Goal: Task Accomplishment & Management: Manage account settings

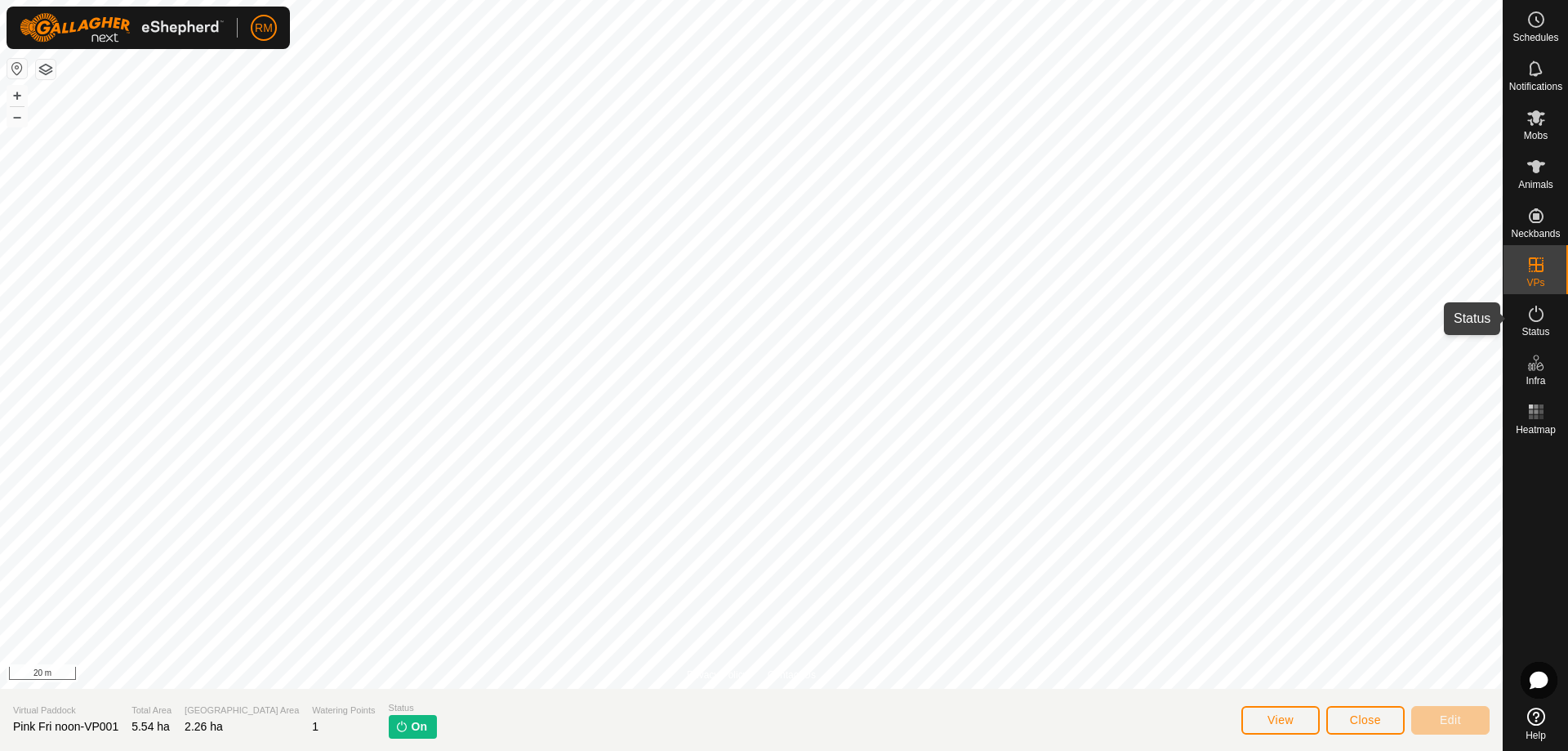
click at [1535, 313] on icon at bounding box center [1535, 314] width 19 height 19
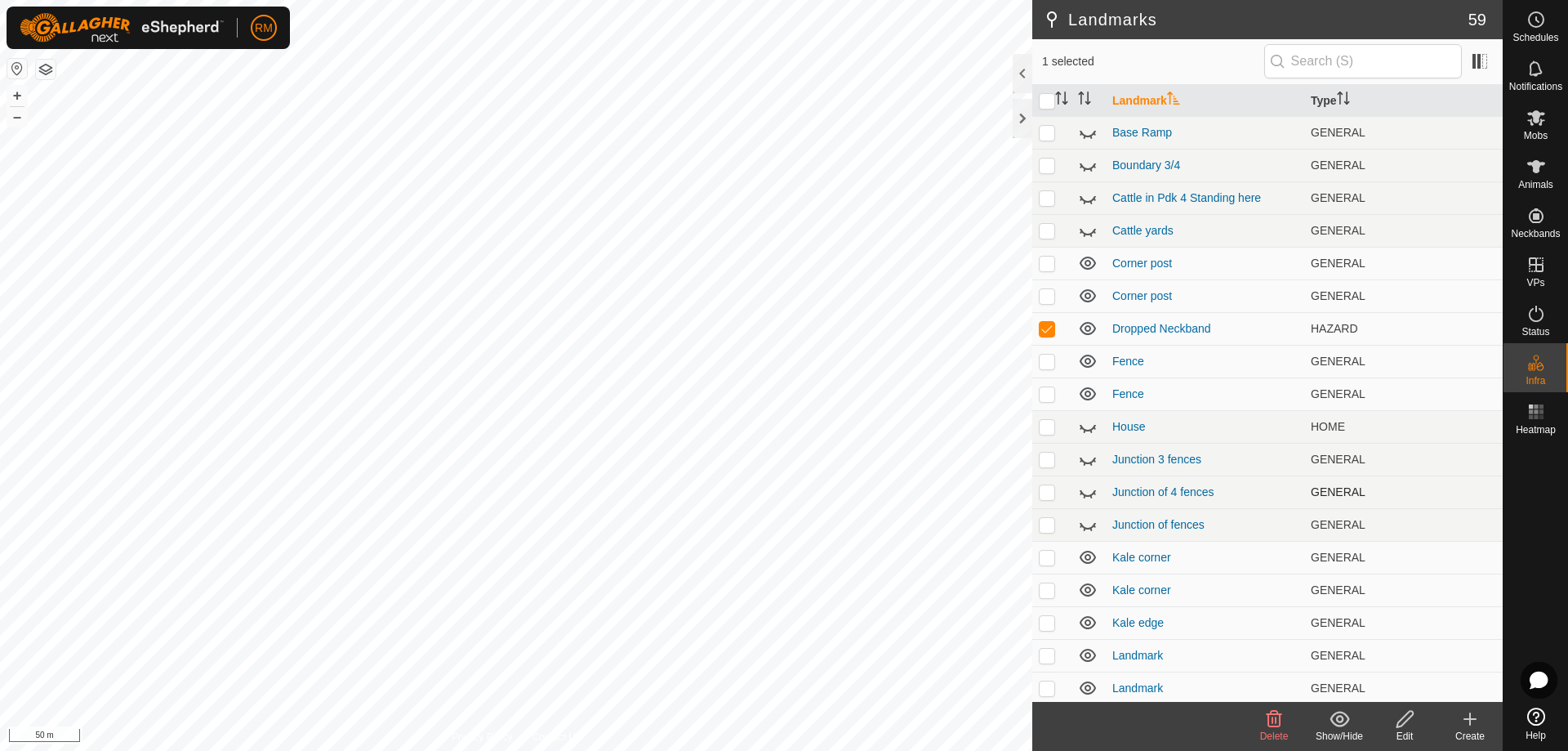
click at [1428, 489] on td "GENERAL" at bounding box center [1404, 492] width 199 height 33
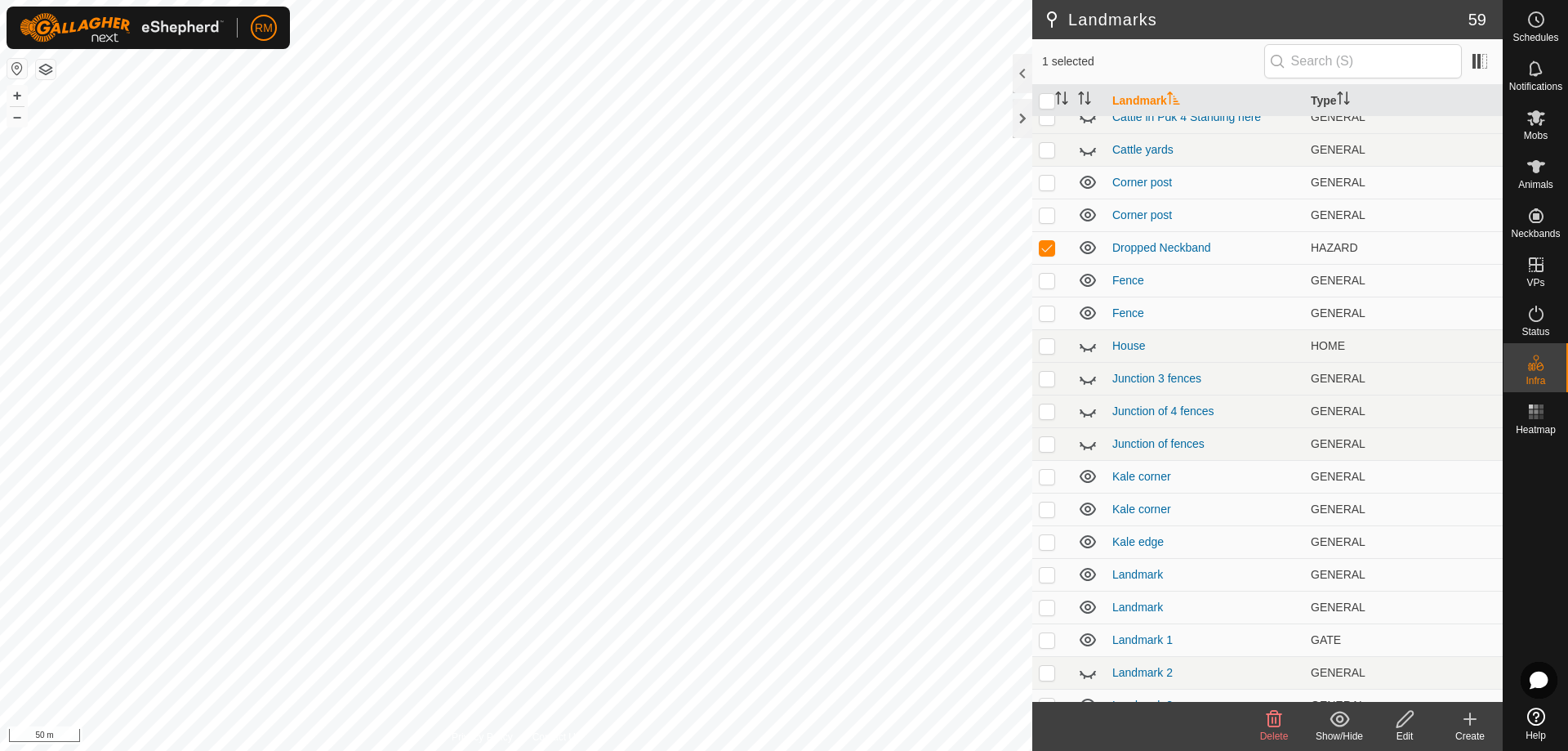
scroll to position [82, 0]
click at [1273, 718] on icon at bounding box center [1274, 718] width 16 height 17
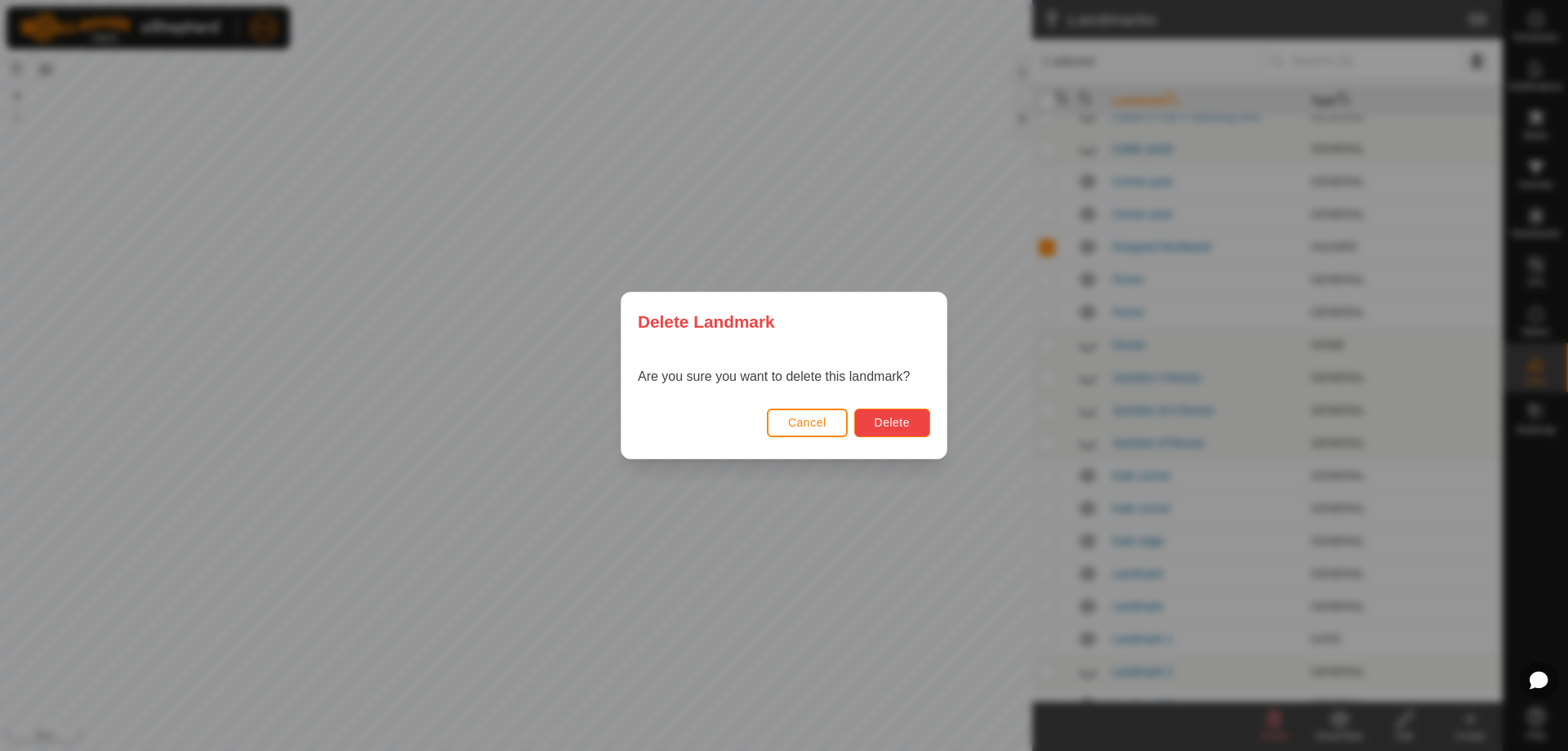
click at [897, 412] on button "Delete" at bounding box center [892, 423] width 76 height 29
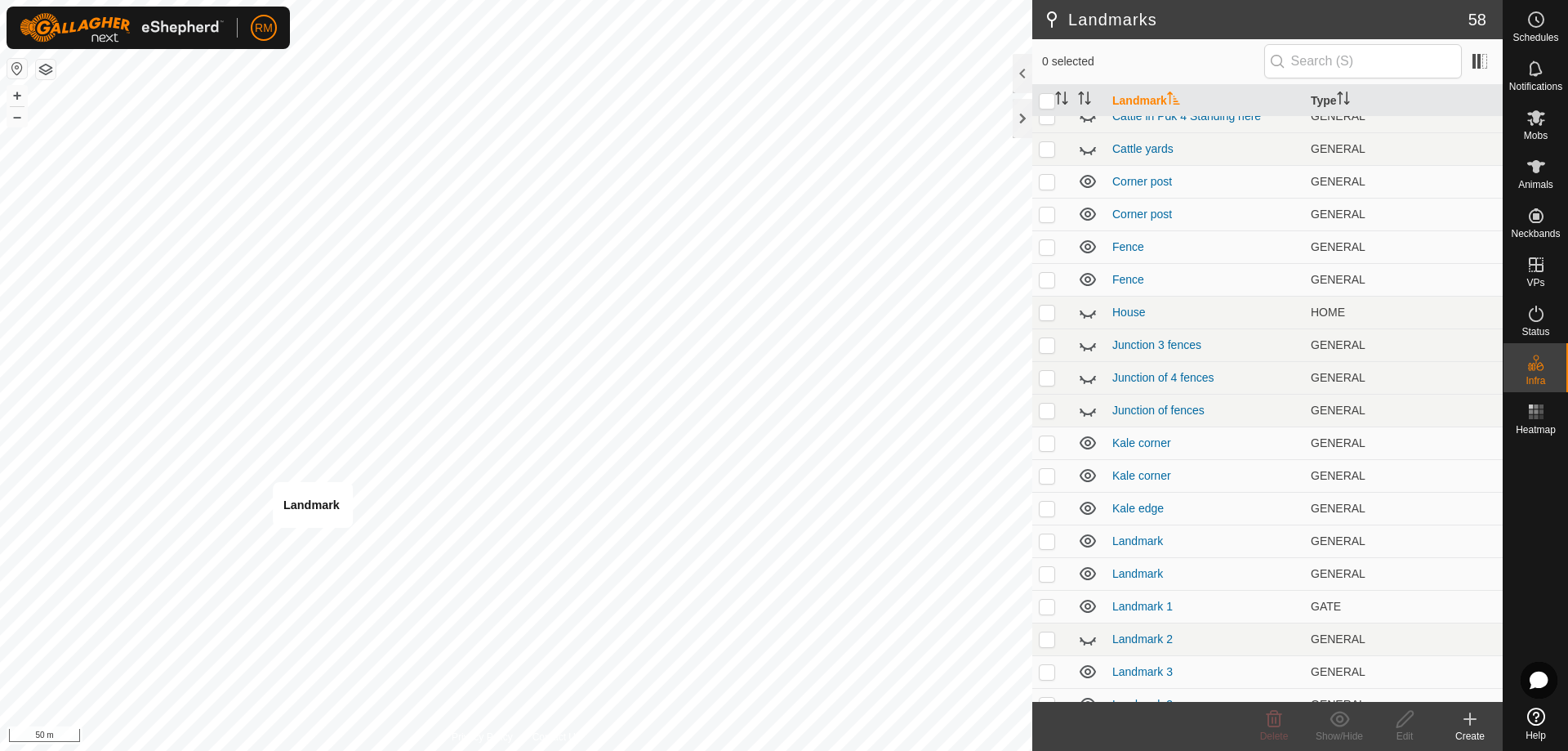
checkbox input "true"
click at [1274, 722] on icon at bounding box center [1274, 718] width 16 height 17
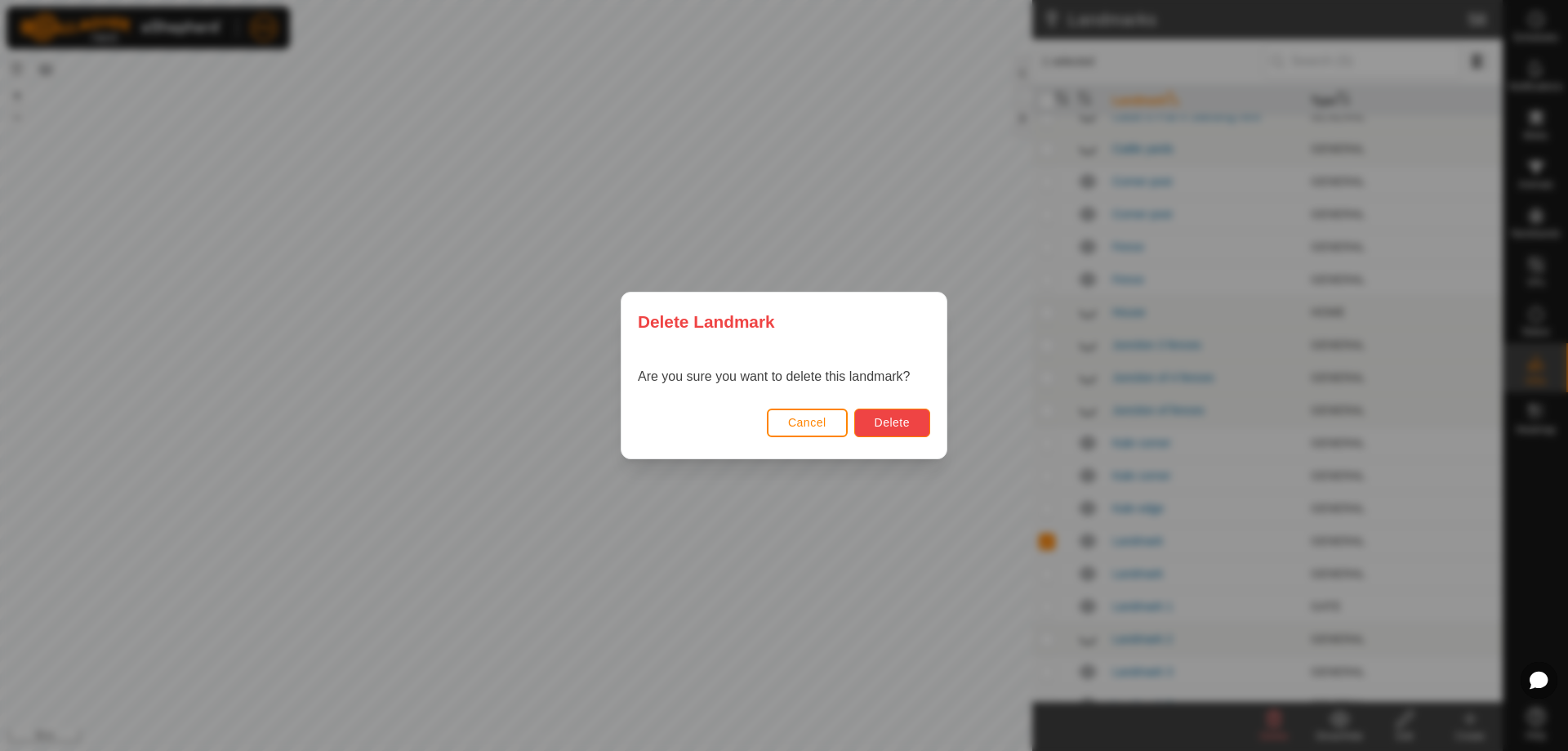
click at [876, 421] on span "Delete" at bounding box center [892, 422] width 35 height 13
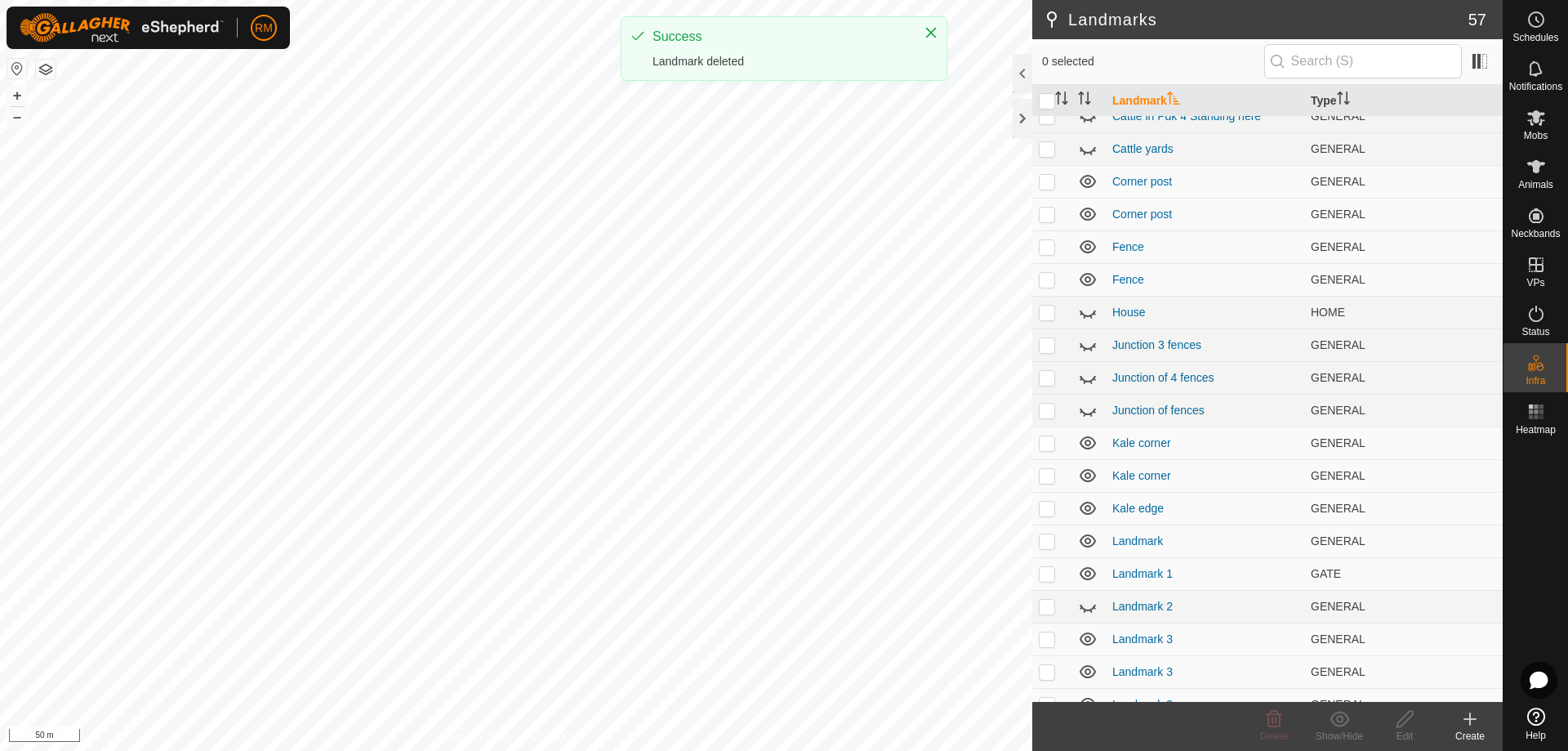
checkbox input "true"
click at [1274, 720] on icon at bounding box center [1274, 718] width 16 height 17
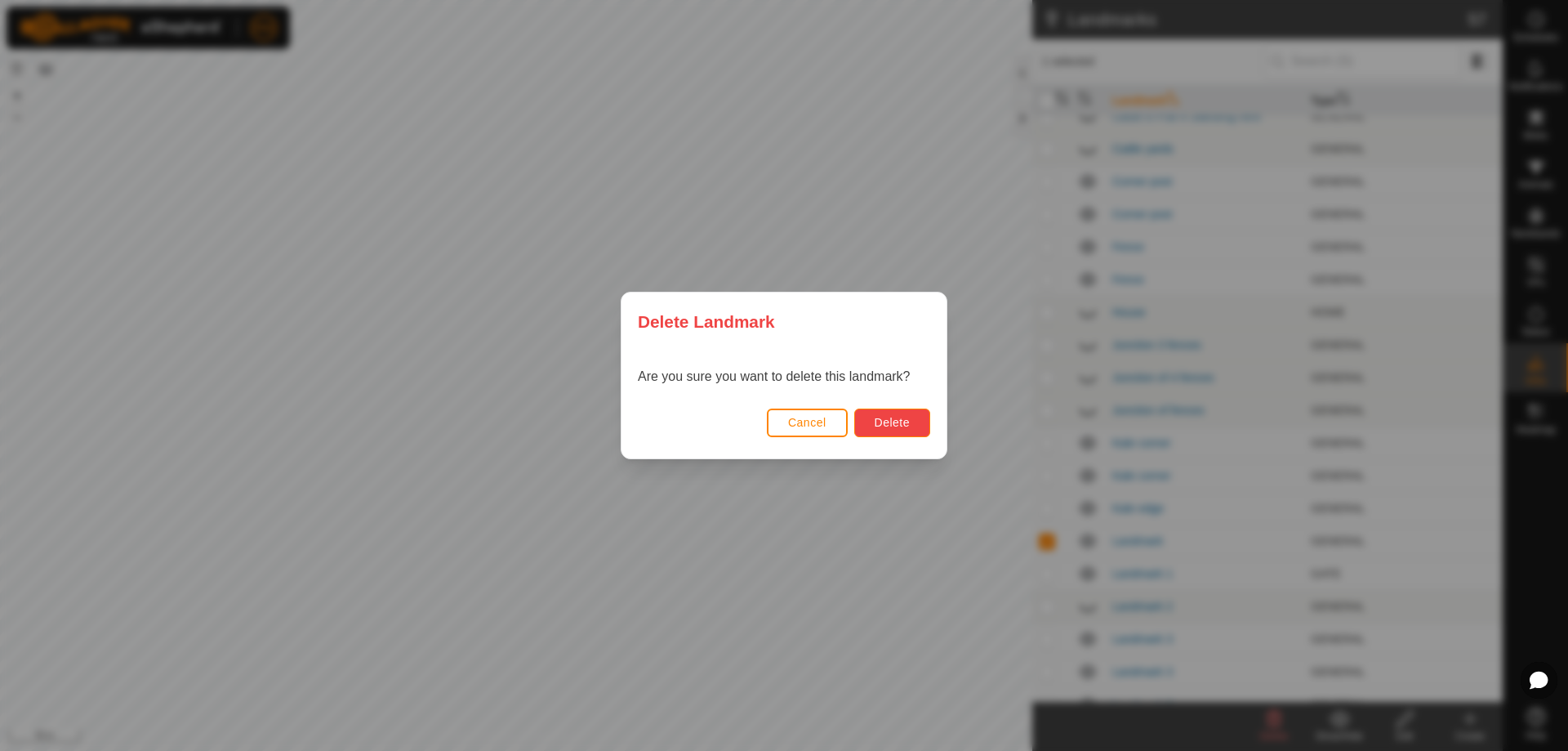
click at [879, 422] on span "Delete" at bounding box center [892, 422] width 35 height 13
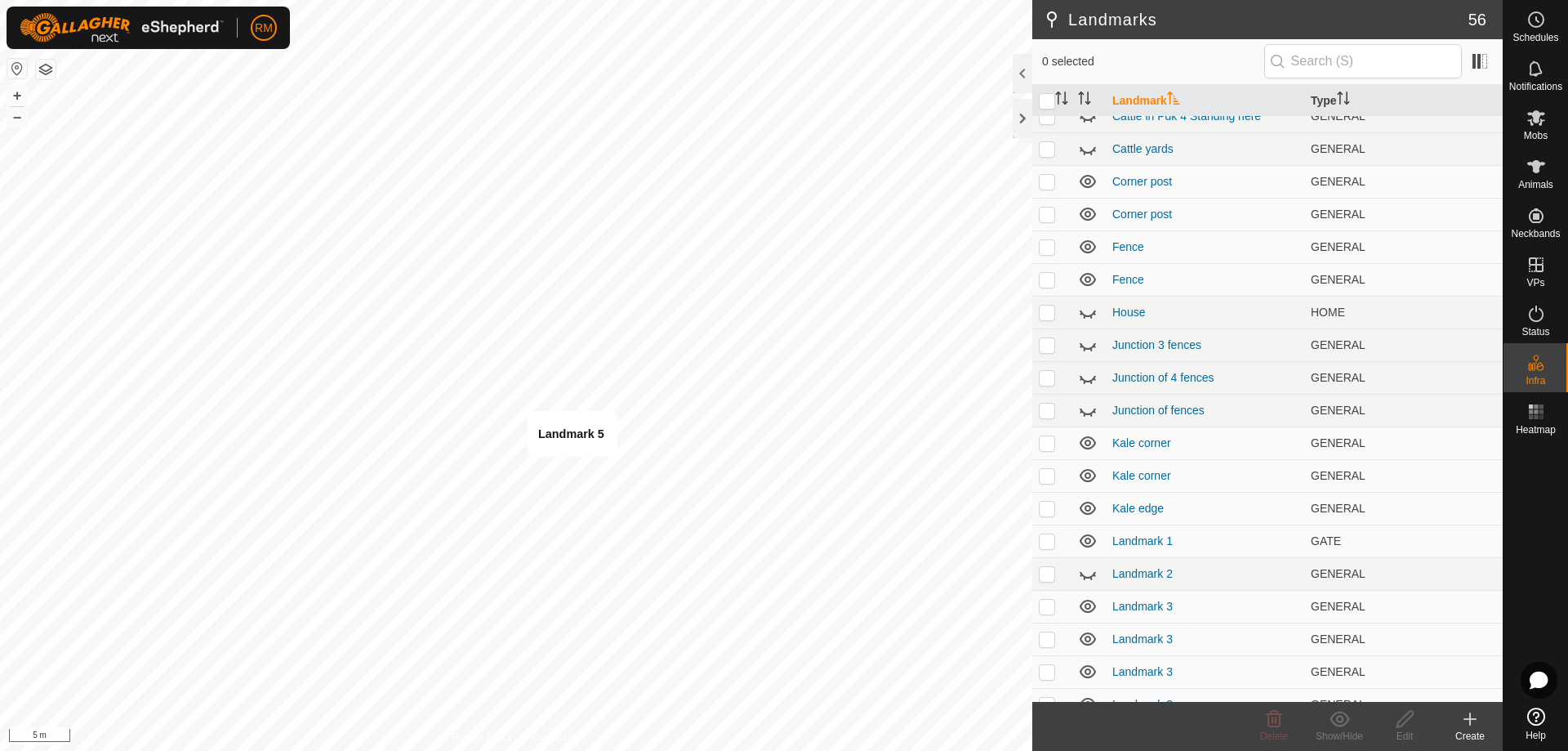
checkbox input "true"
click at [1269, 720] on icon at bounding box center [1274, 718] width 16 height 17
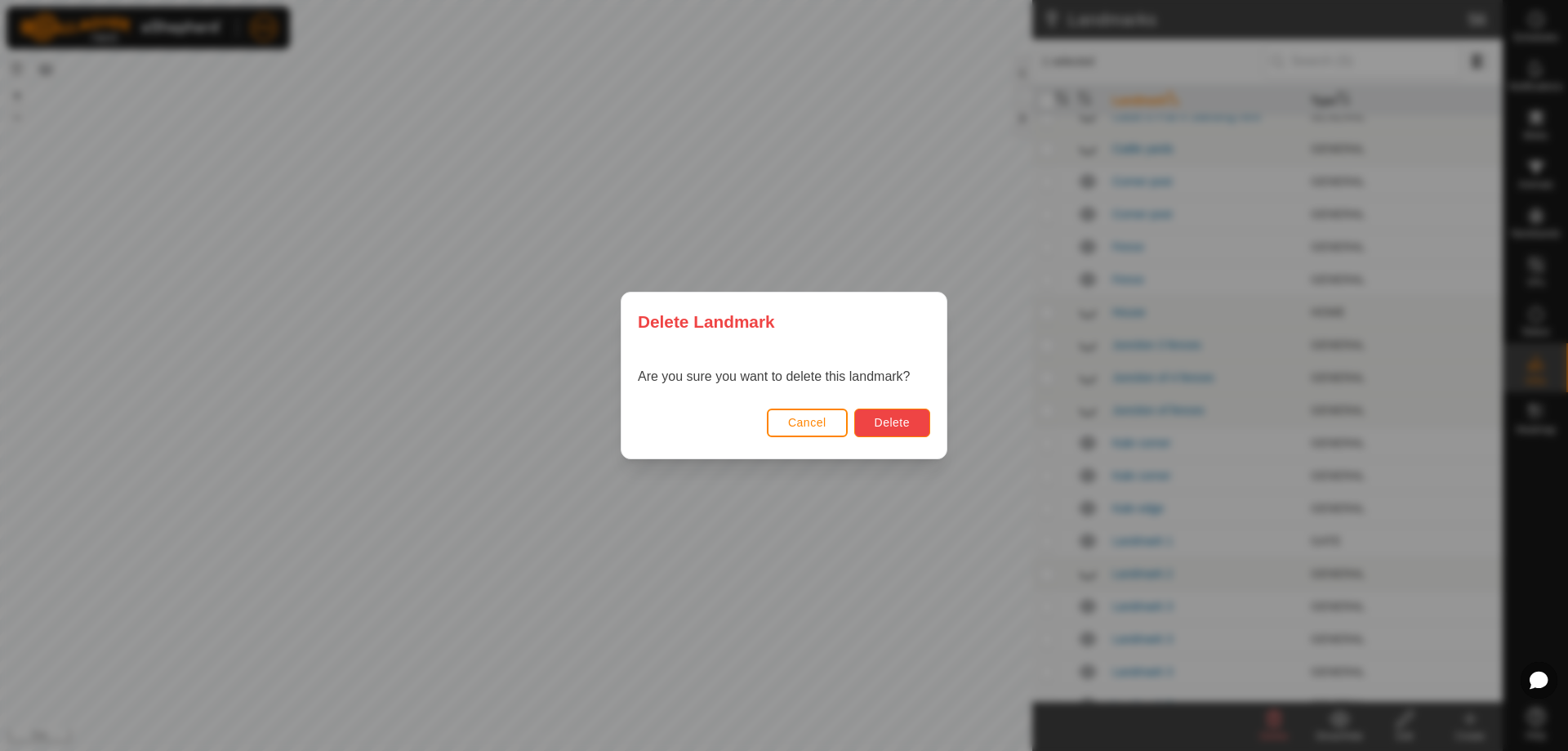
click at [907, 419] on span "Delete" at bounding box center [892, 422] width 35 height 13
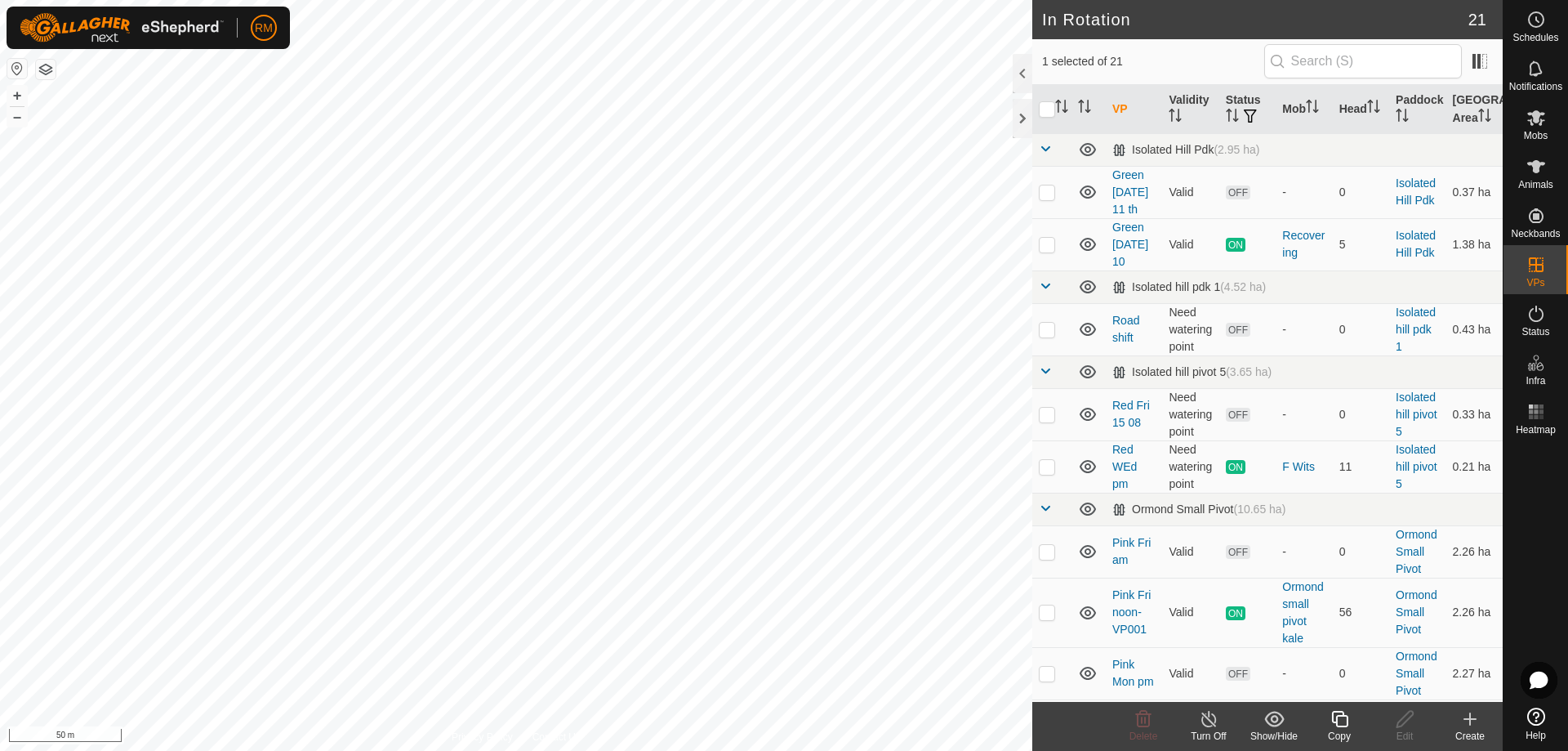
checkbox input "false"
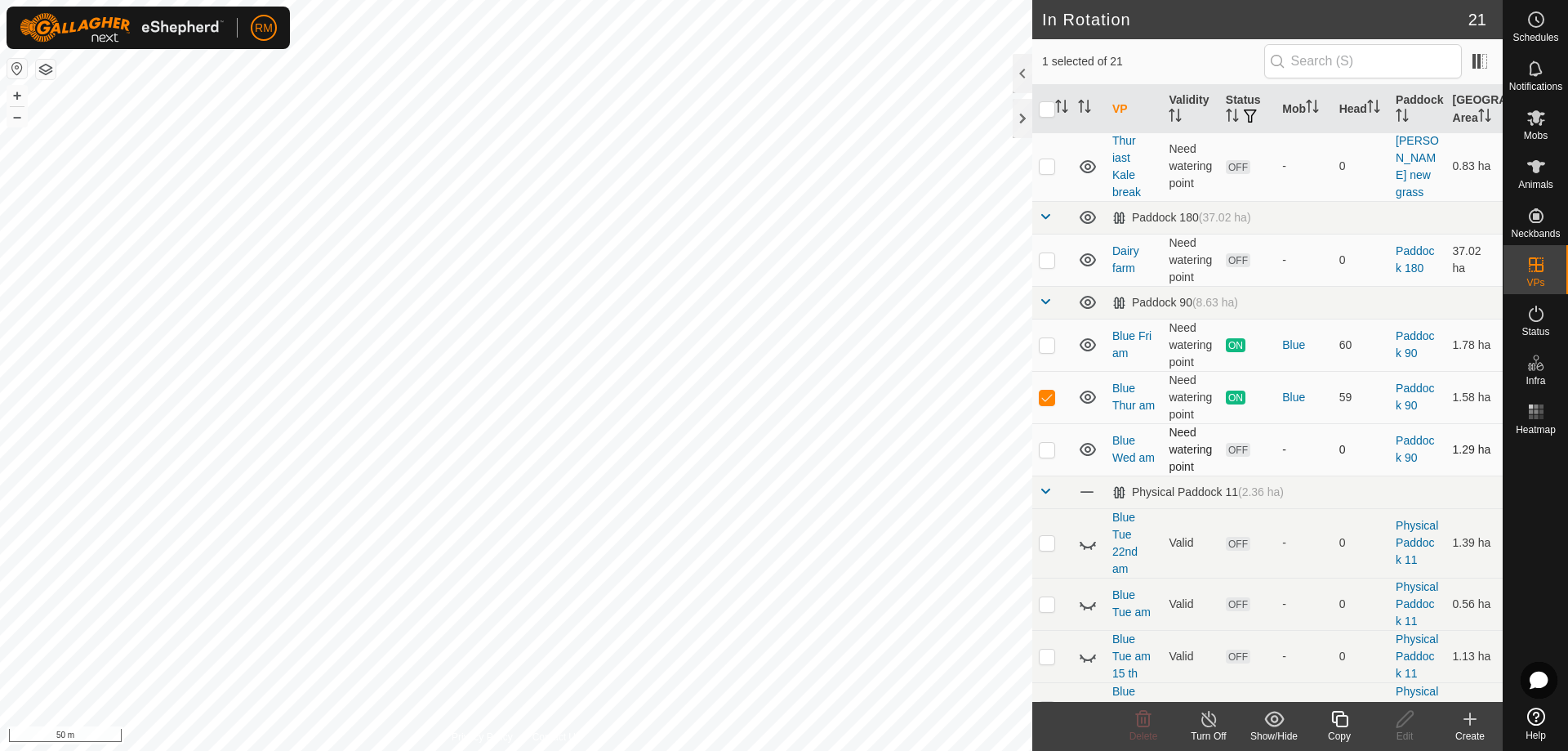
scroll to position [653, 0]
click at [1042, 400] on p-checkbox at bounding box center [1047, 396] width 17 height 13
click at [1044, 398] on p-checkbox at bounding box center [1047, 396] width 17 height 13
checkbox input "false"
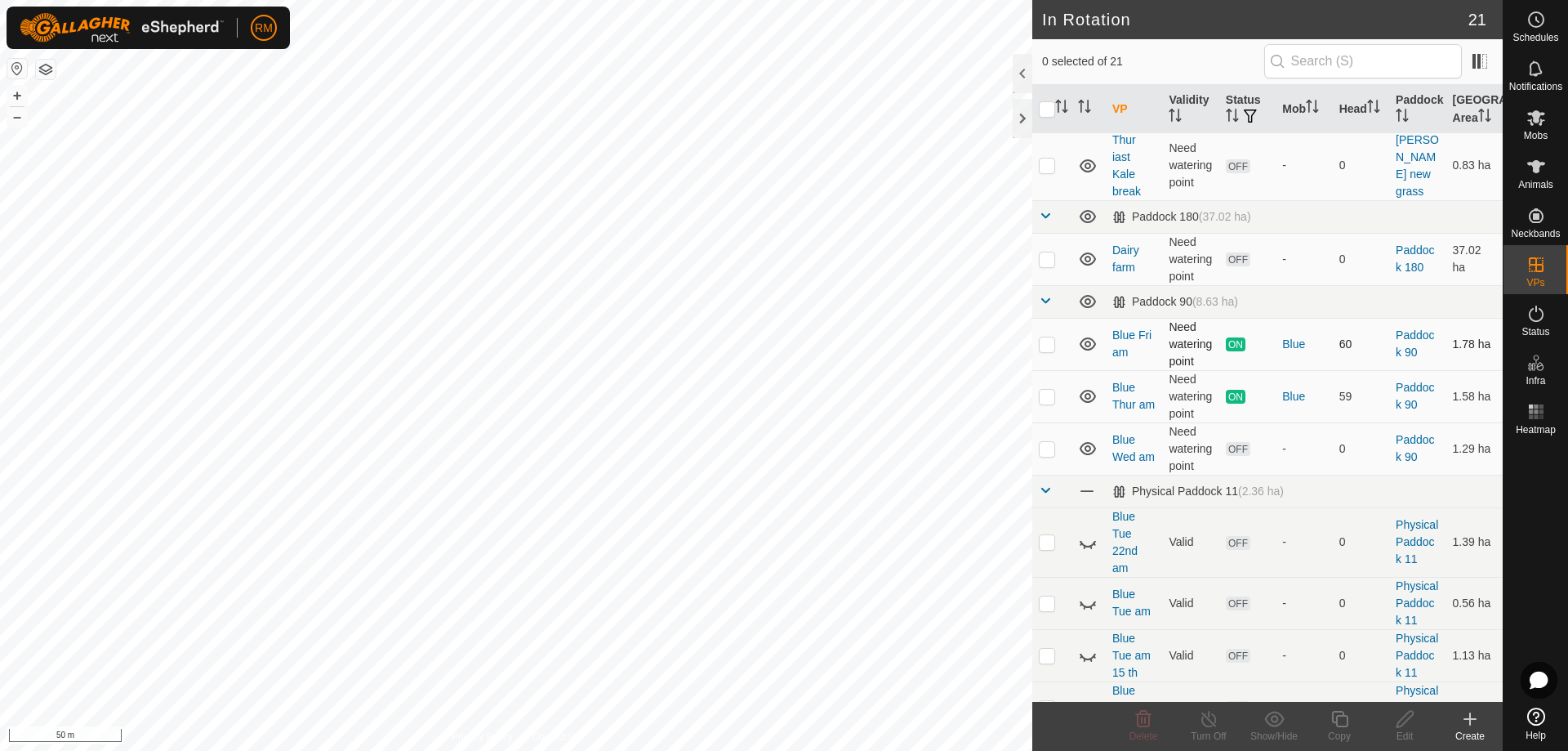
click at [1049, 345] on p-checkbox at bounding box center [1047, 344] width 17 height 13
checkbox input "false"
click at [1048, 397] on p-checkbox at bounding box center [1047, 396] width 17 height 13
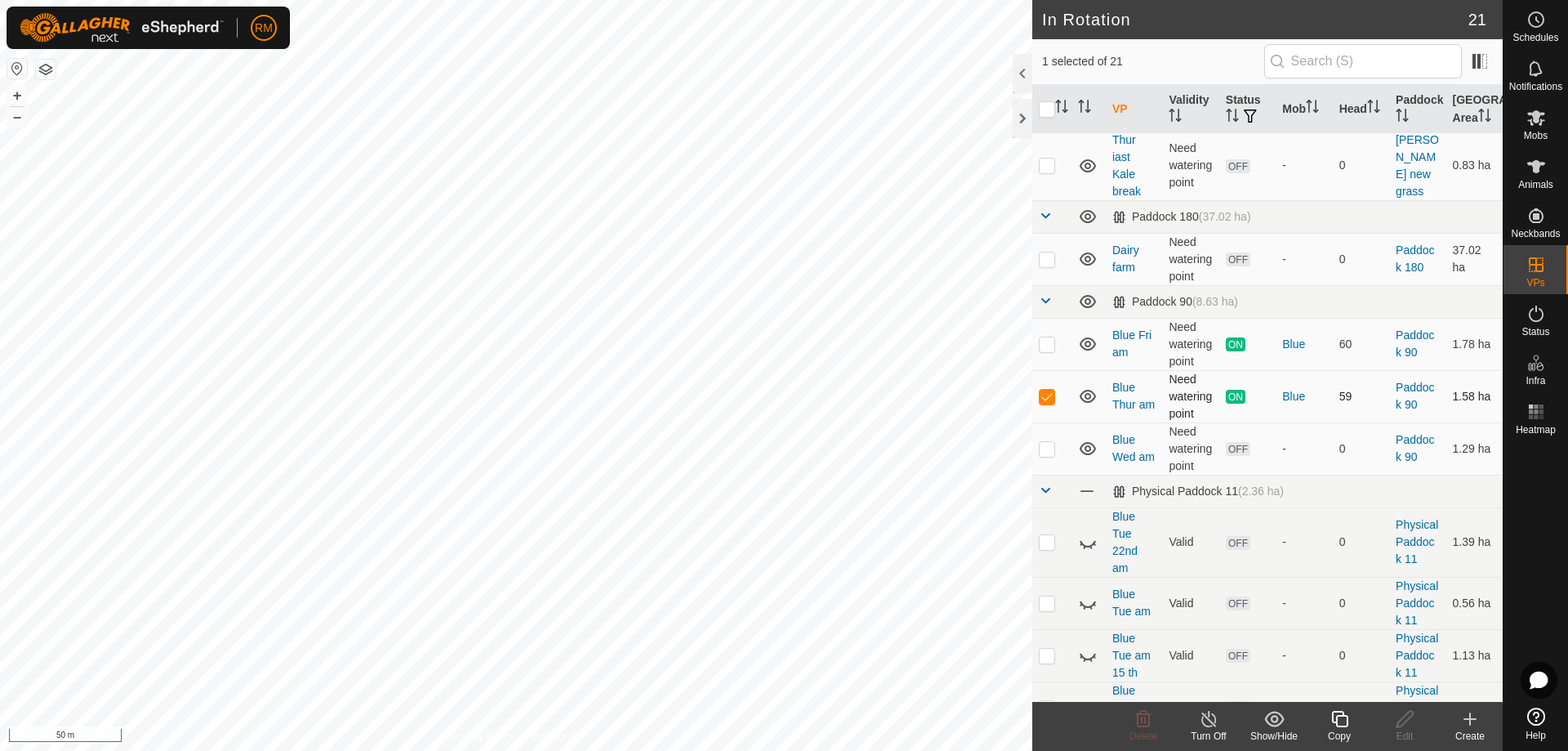
checkbox input "false"
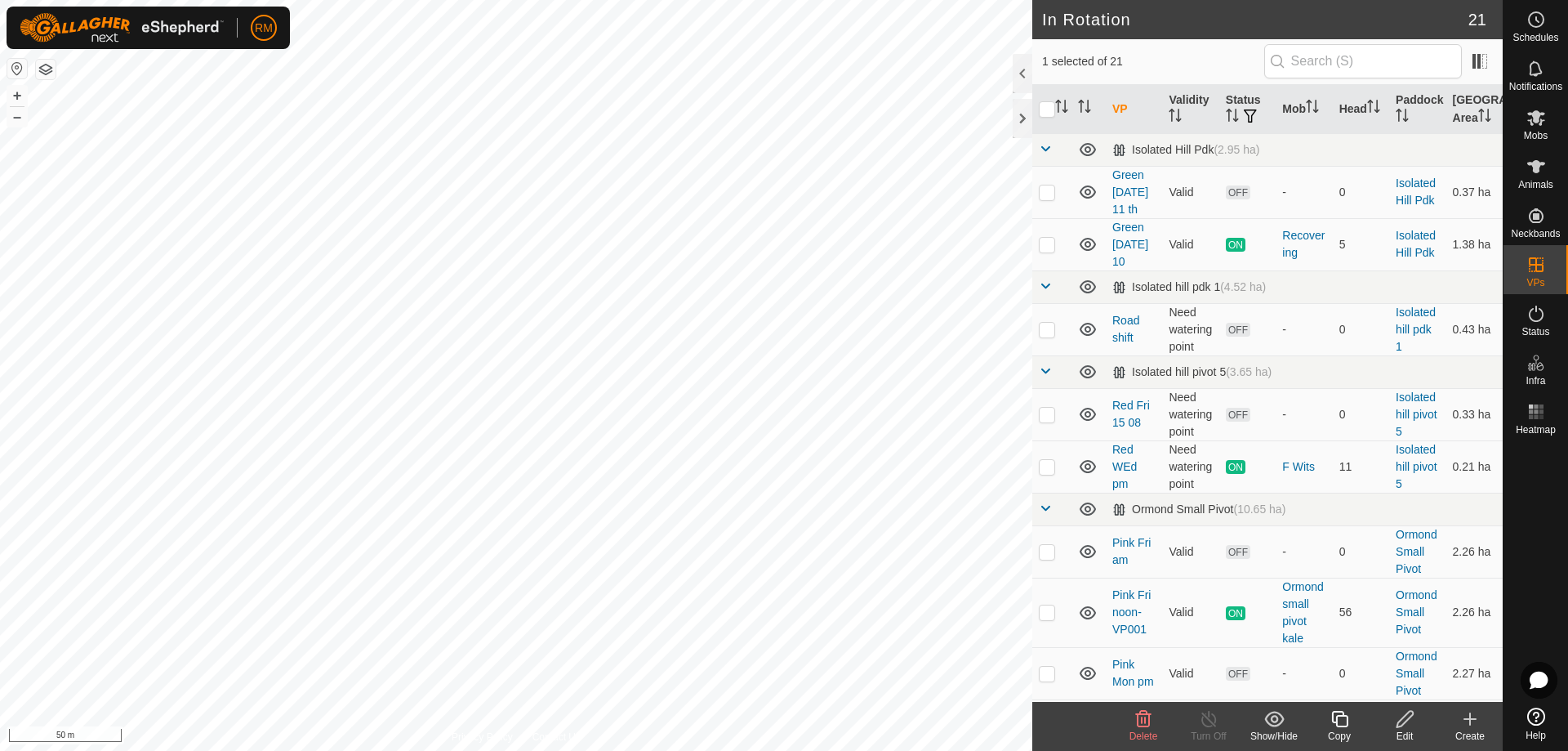
click at [1140, 723] on icon at bounding box center [1143, 718] width 19 height 19
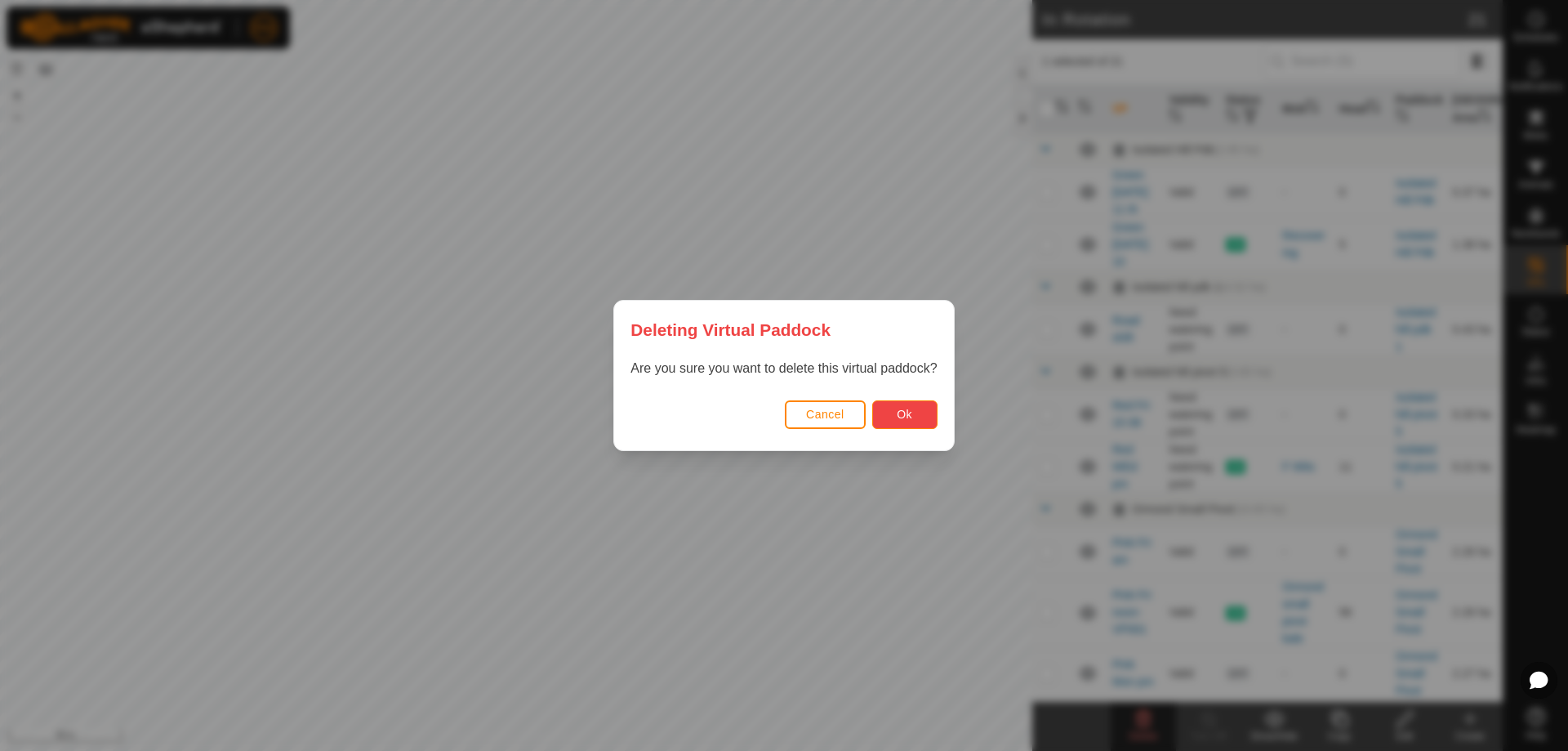
click at [897, 404] on button "Ok" at bounding box center [904, 414] width 65 height 29
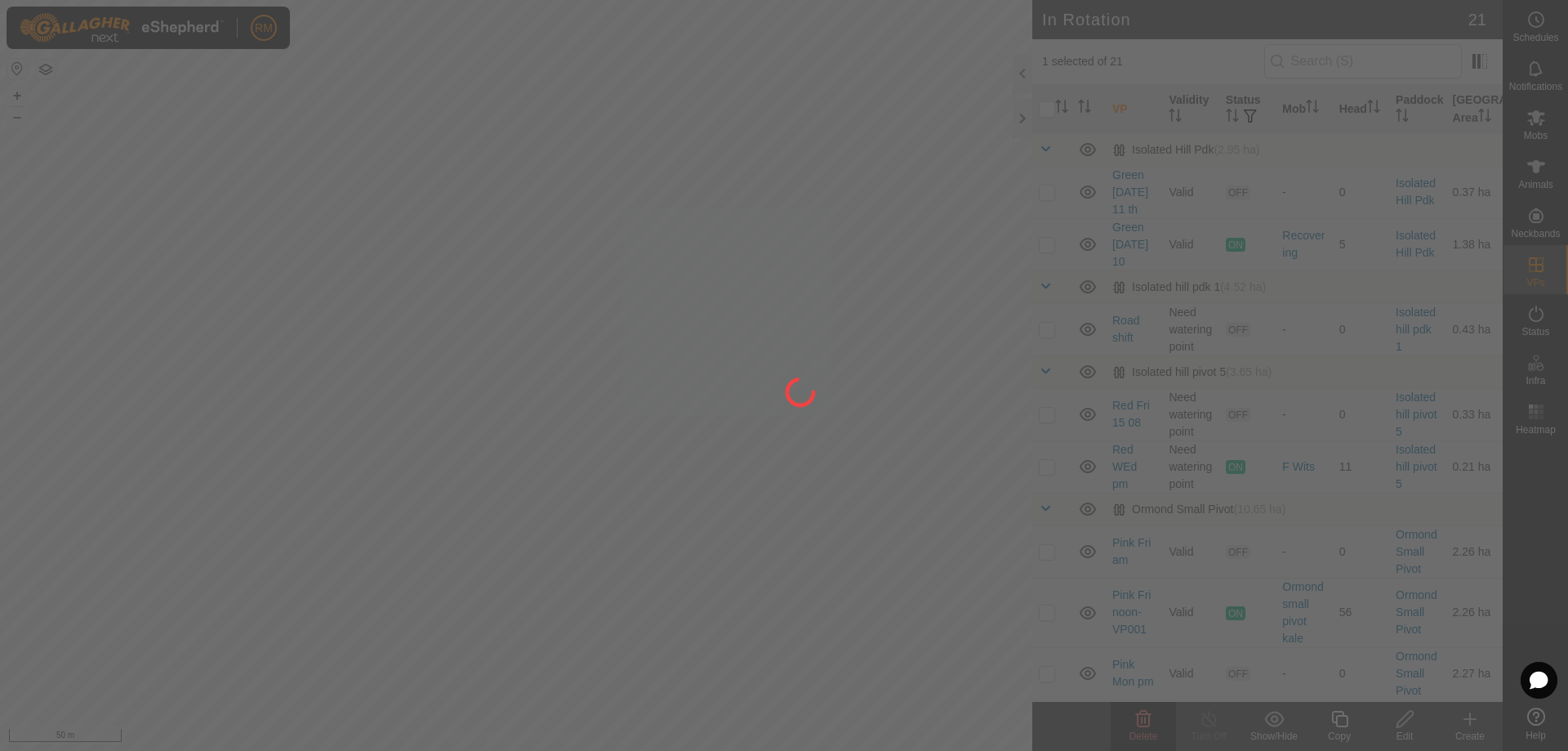
checkbox input "false"
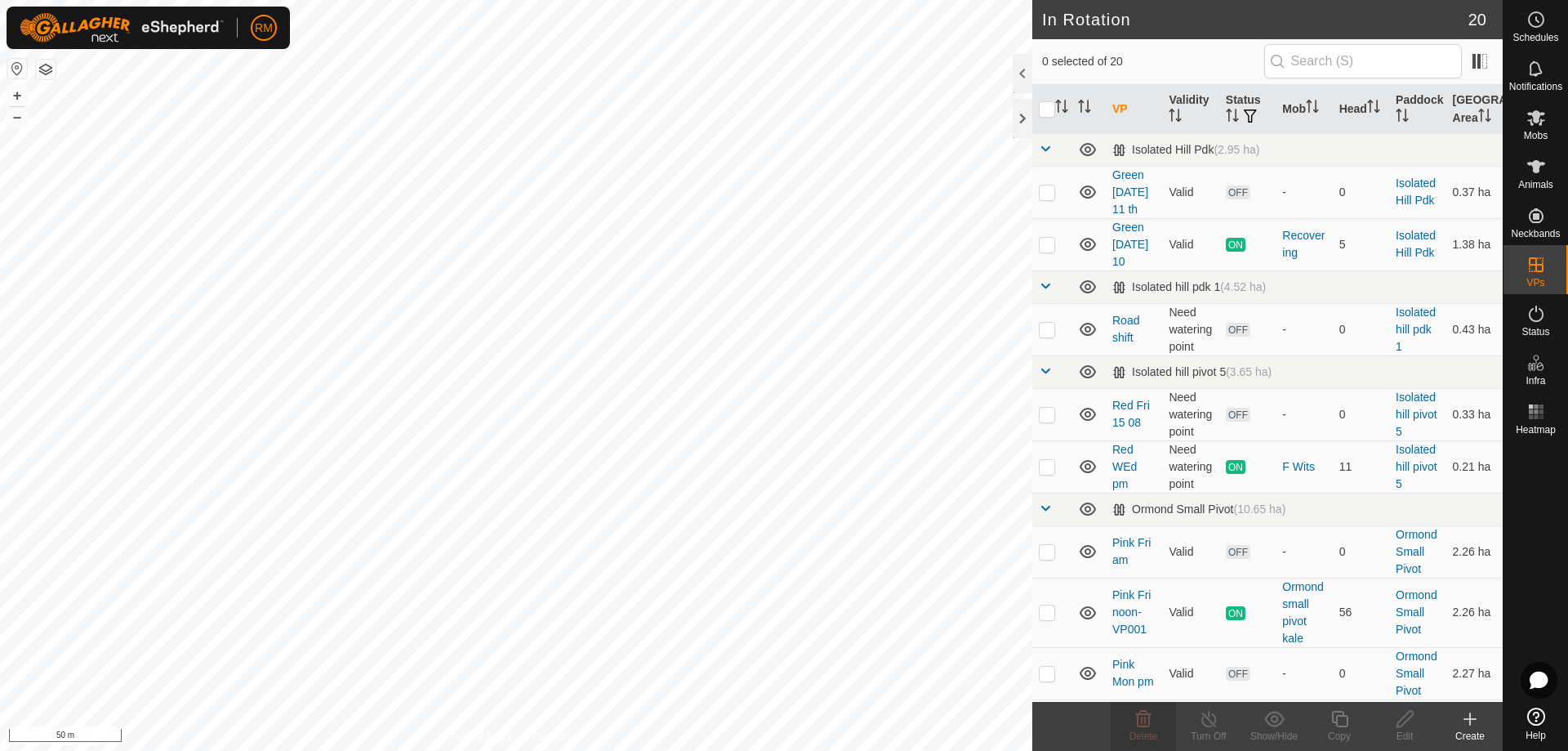
checkbox input "true"
click at [1140, 717] on icon at bounding box center [1143, 718] width 19 height 19
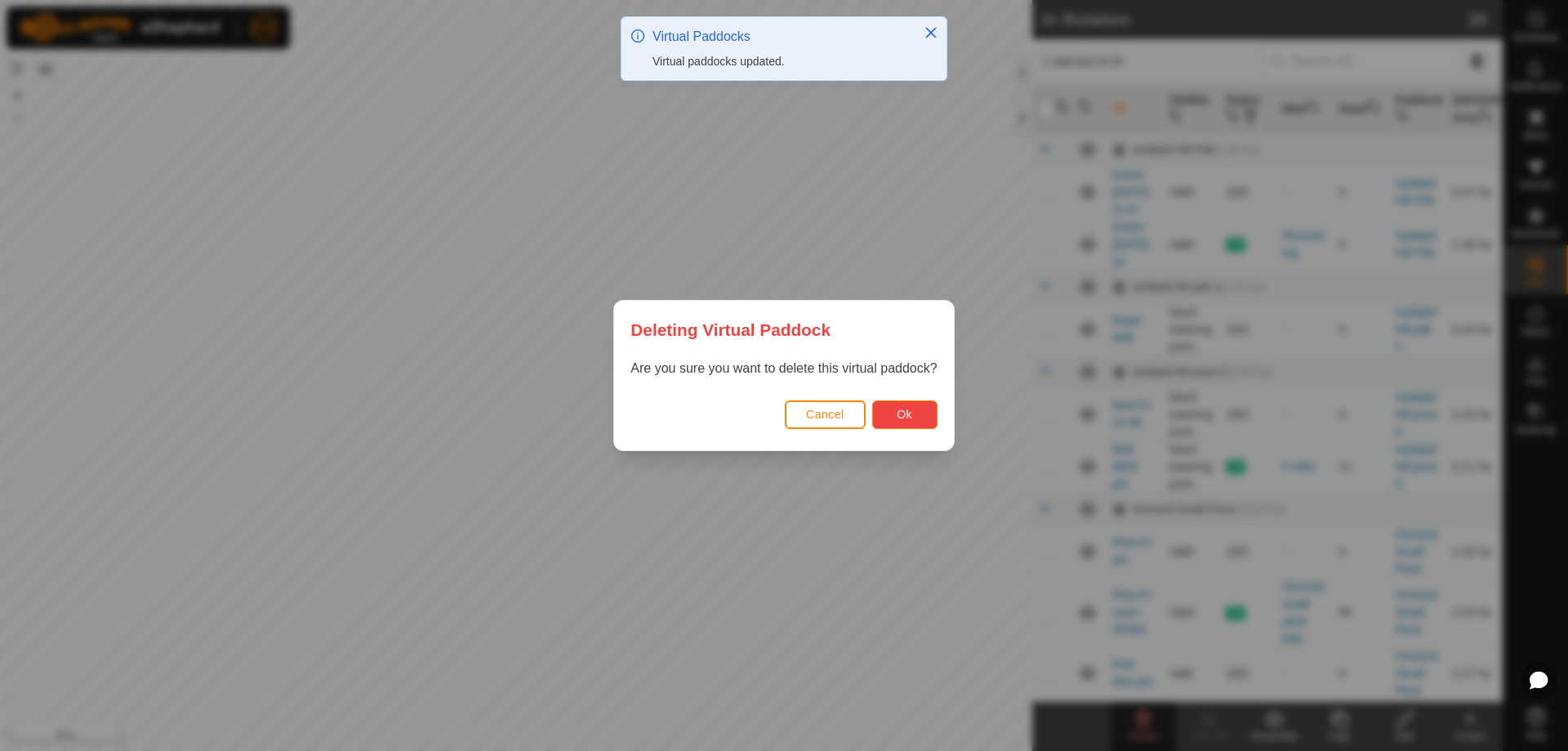
click at [891, 412] on button "Ok" at bounding box center [904, 414] width 65 height 29
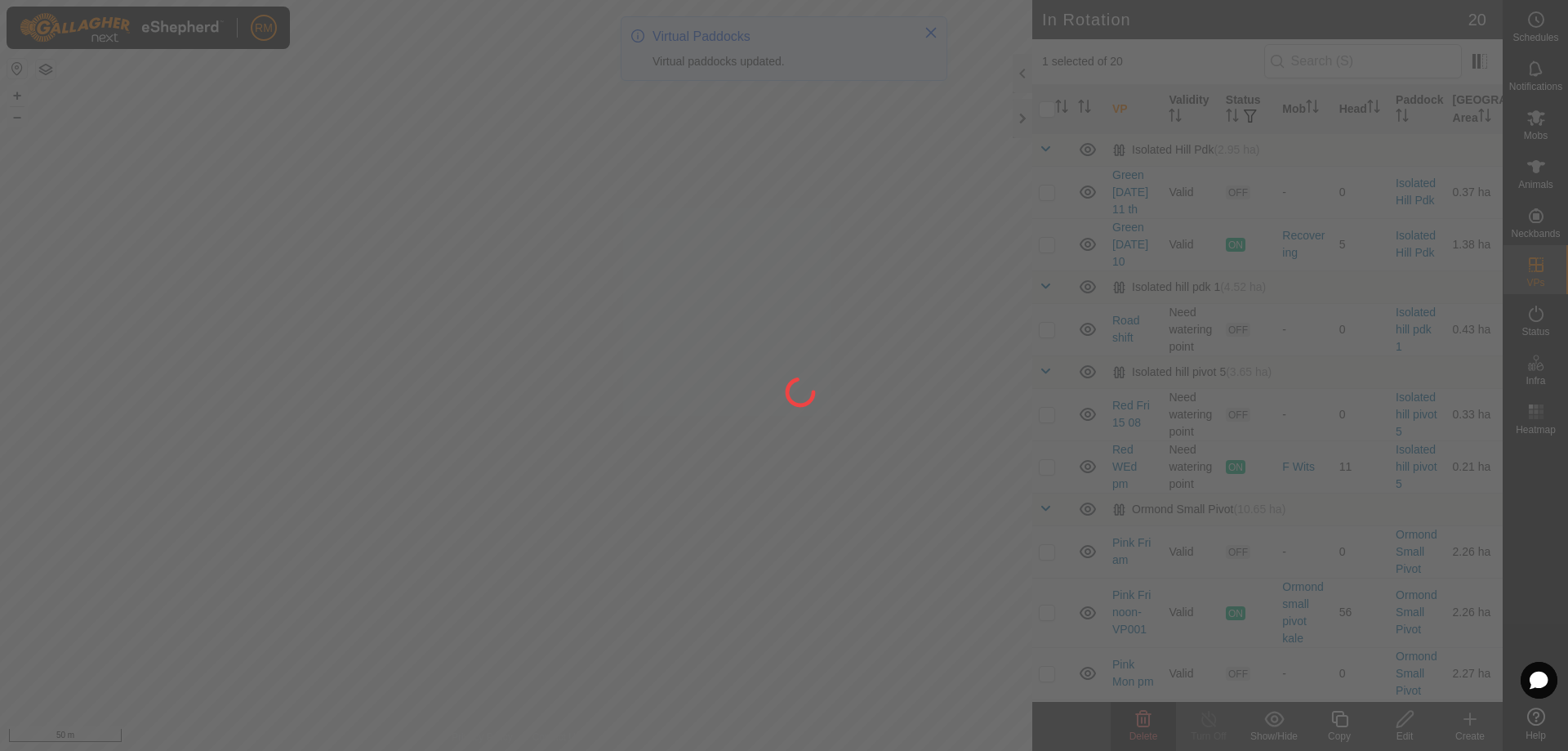
checkbox input "false"
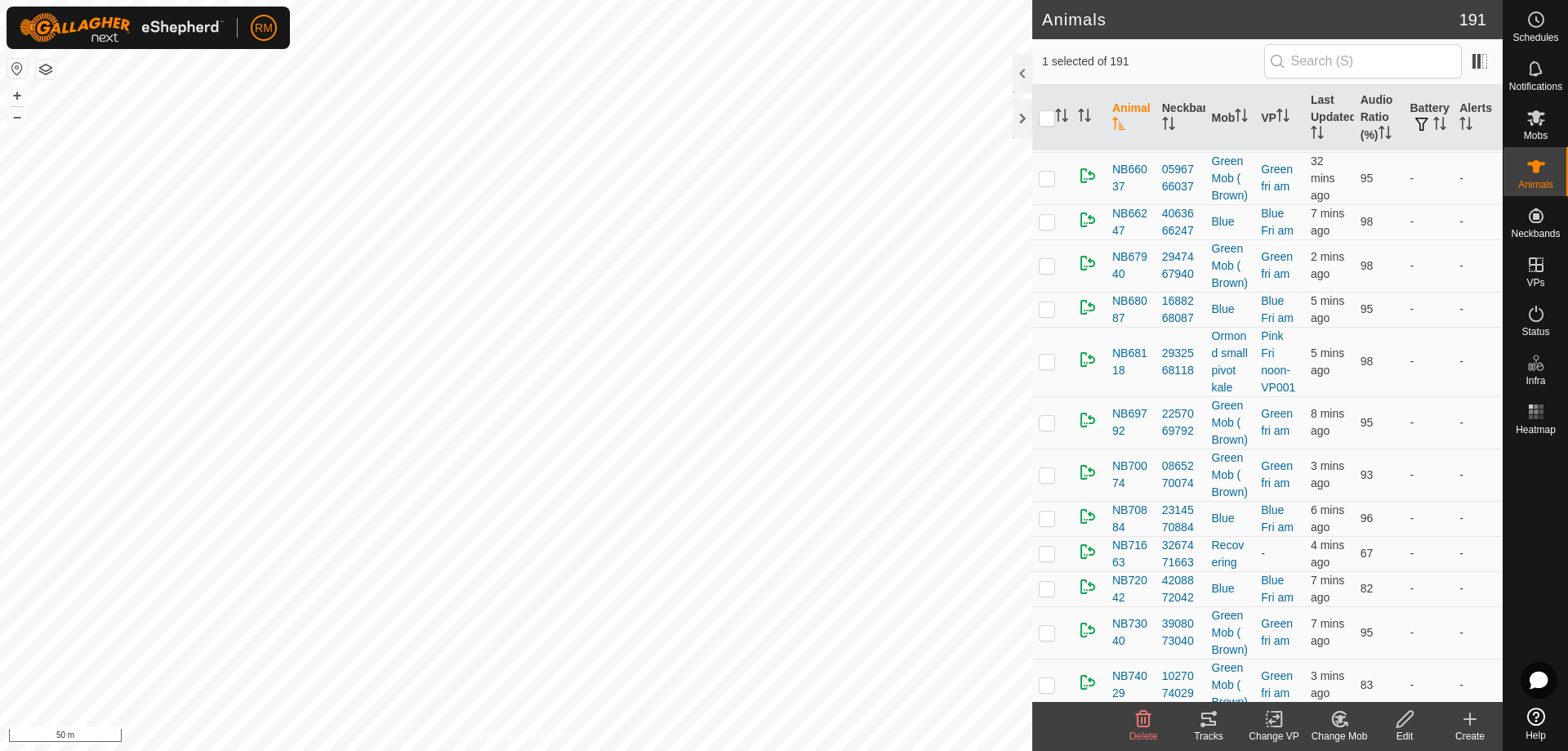
scroll to position [6187, 0]
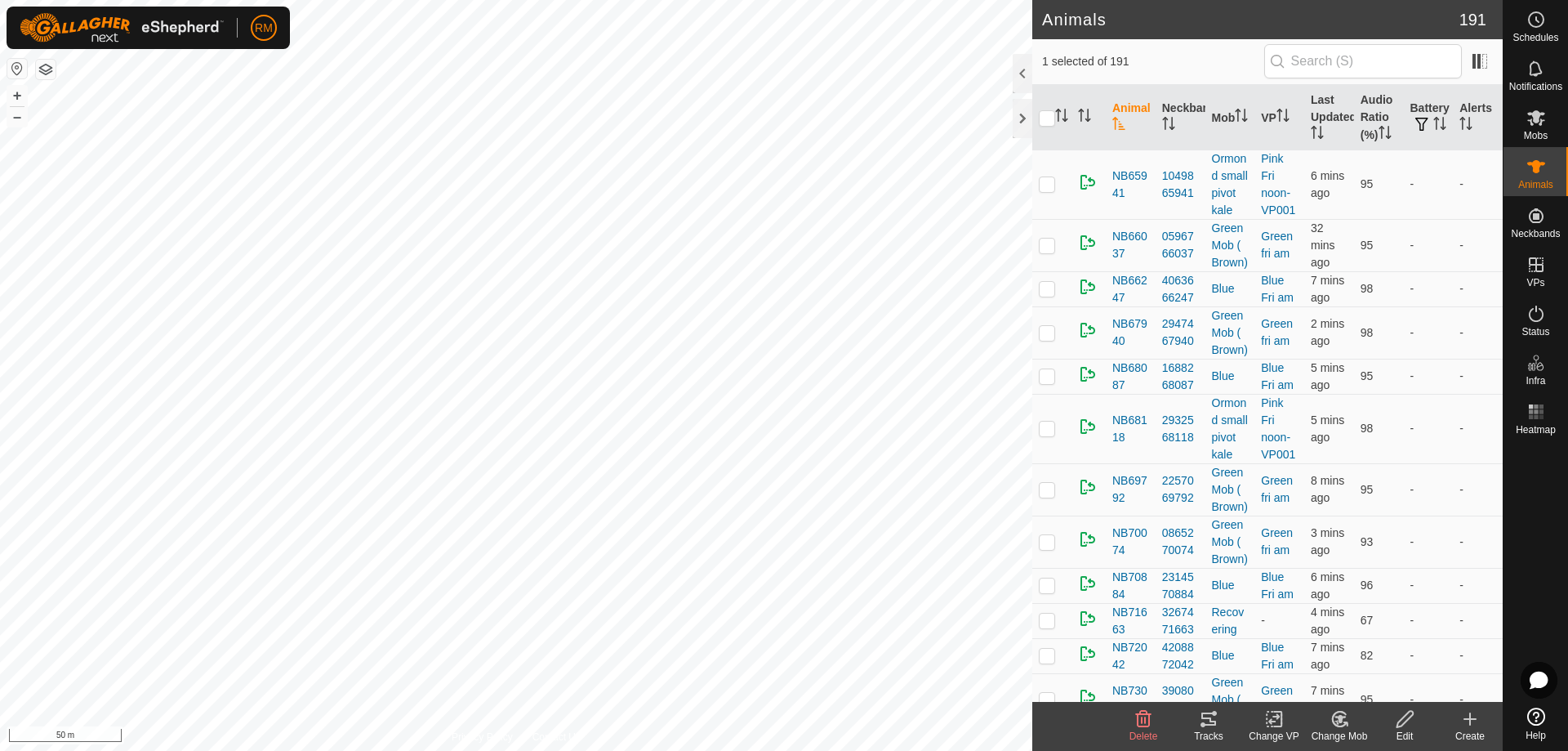
checkbox input "true"
